Goal: Ask a question

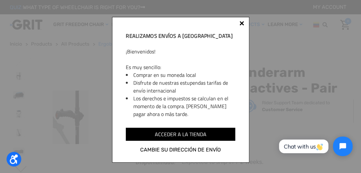
click at [242, 23] on div at bounding box center [241, 23] width 5 height 5
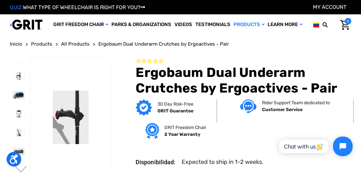
click at [201, 44] on span "Ergobaum Dual Underarm Crutches by Ergoactives - Pair" at bounding box center [163, 44] width 131 height 6
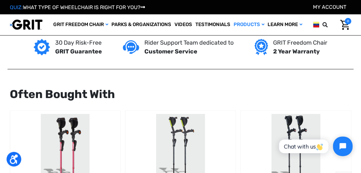
scroll to position [852, 0]
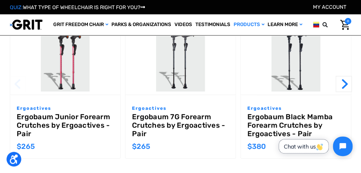
click at [300, 147] on span "Chat with us" at bounding box center [304, 146] width 40 height 7
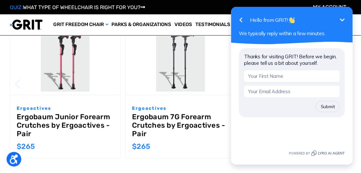
click at [257, 76] on input "text" at bounding box center [291, 76] width 95 height 11
type input "[PERSON_NAME]"
click at [251, 93] on input "email" at bounding box center [291, 91] width 95 height 11
type input "[PERSON_NAME][EMAIL_ADDRESS][DOMAIN_NAME]"
click at [326, 108] on button "Submit" at bounding box center [328, 106] width 24 height 11
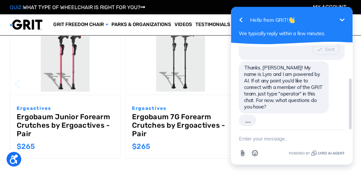
scroll to position [43, 0]
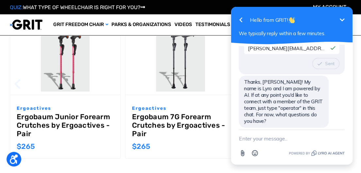
click at [244, 140] on textarea "New message" at bounding box center [292, 138] width 106 height 17
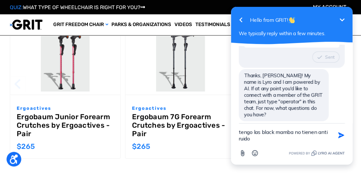
type textarea "tengo las black mamba no tienen anti ruido"
